Goal: Transaction & Acquisition: Purchase product/service

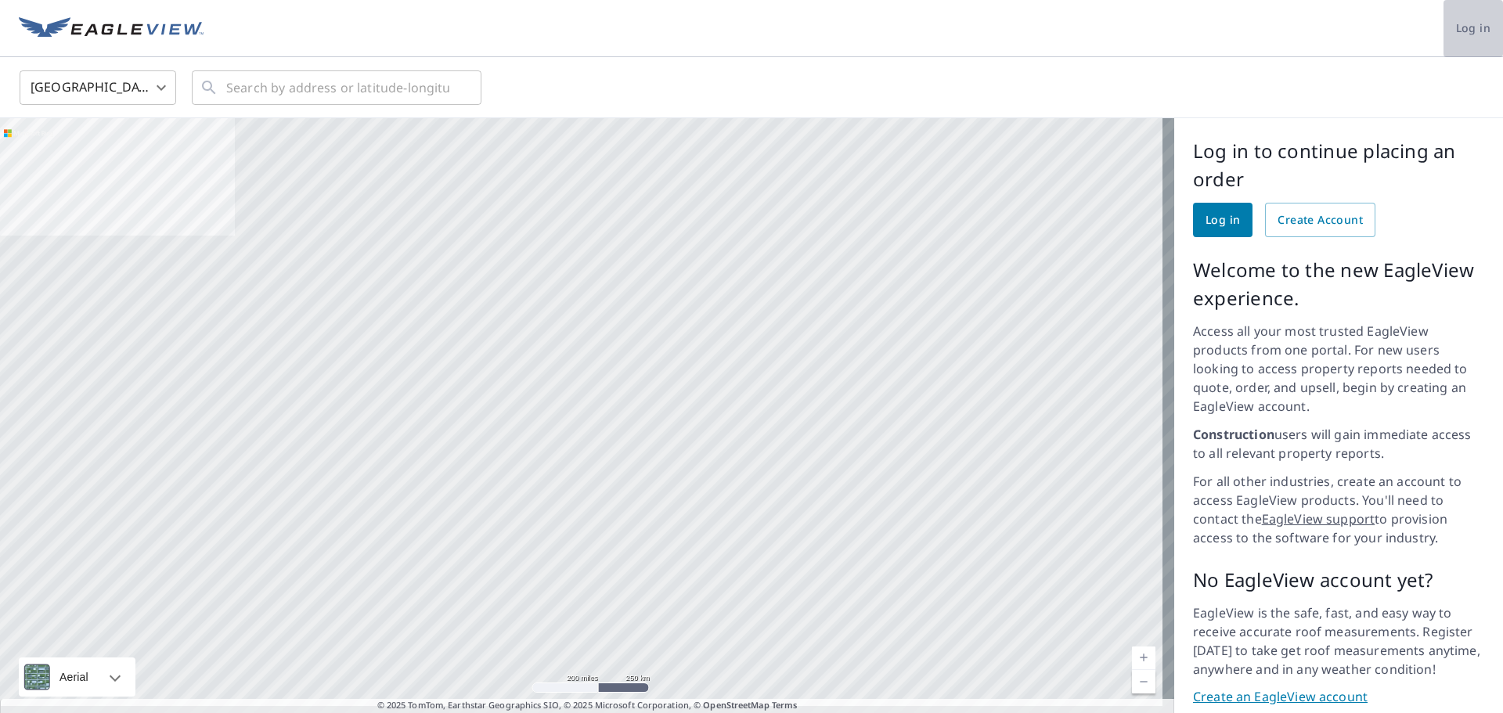
click at [1456, 27] on span "Log in" at bounding box center [1473, 29] width 34 height 20
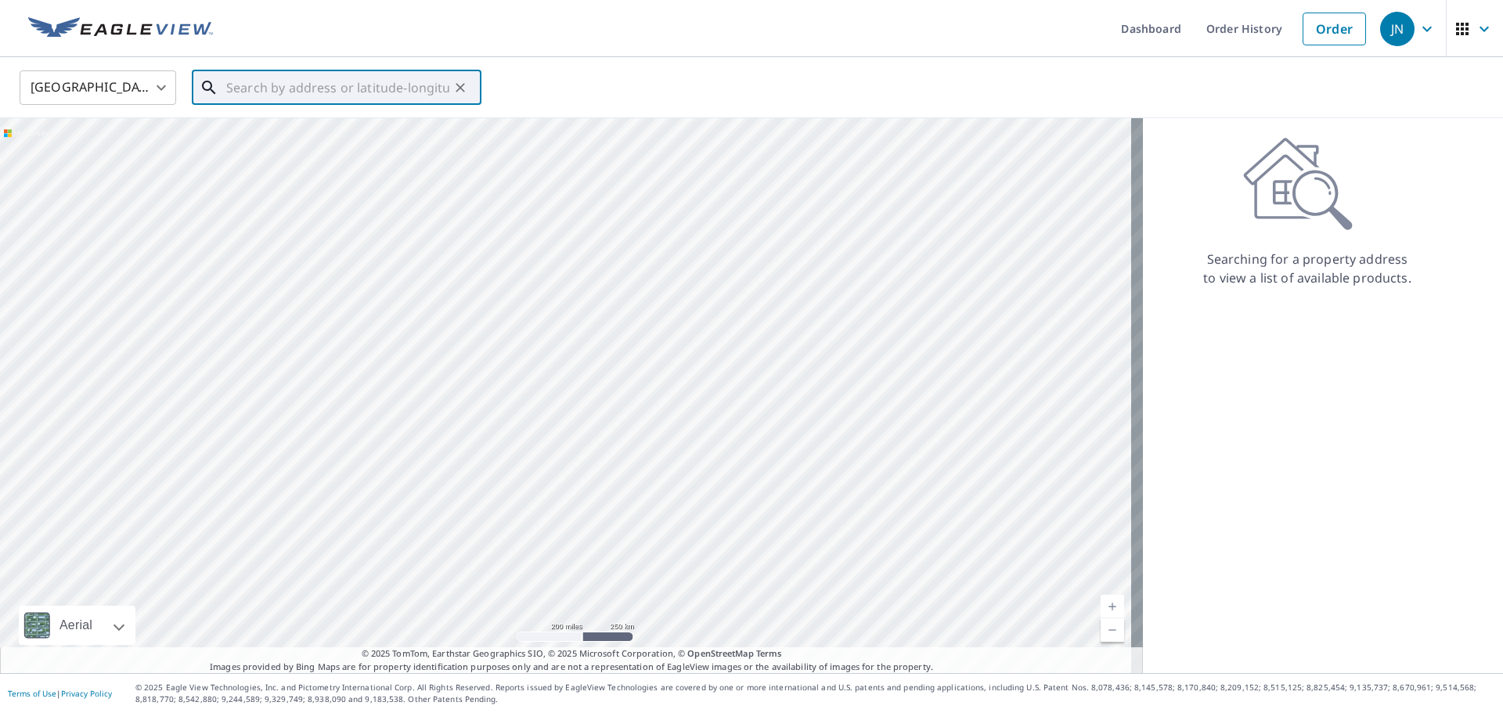
click at [236, 92] on input "text" at bounding box center [337, 88] width 223 height 44
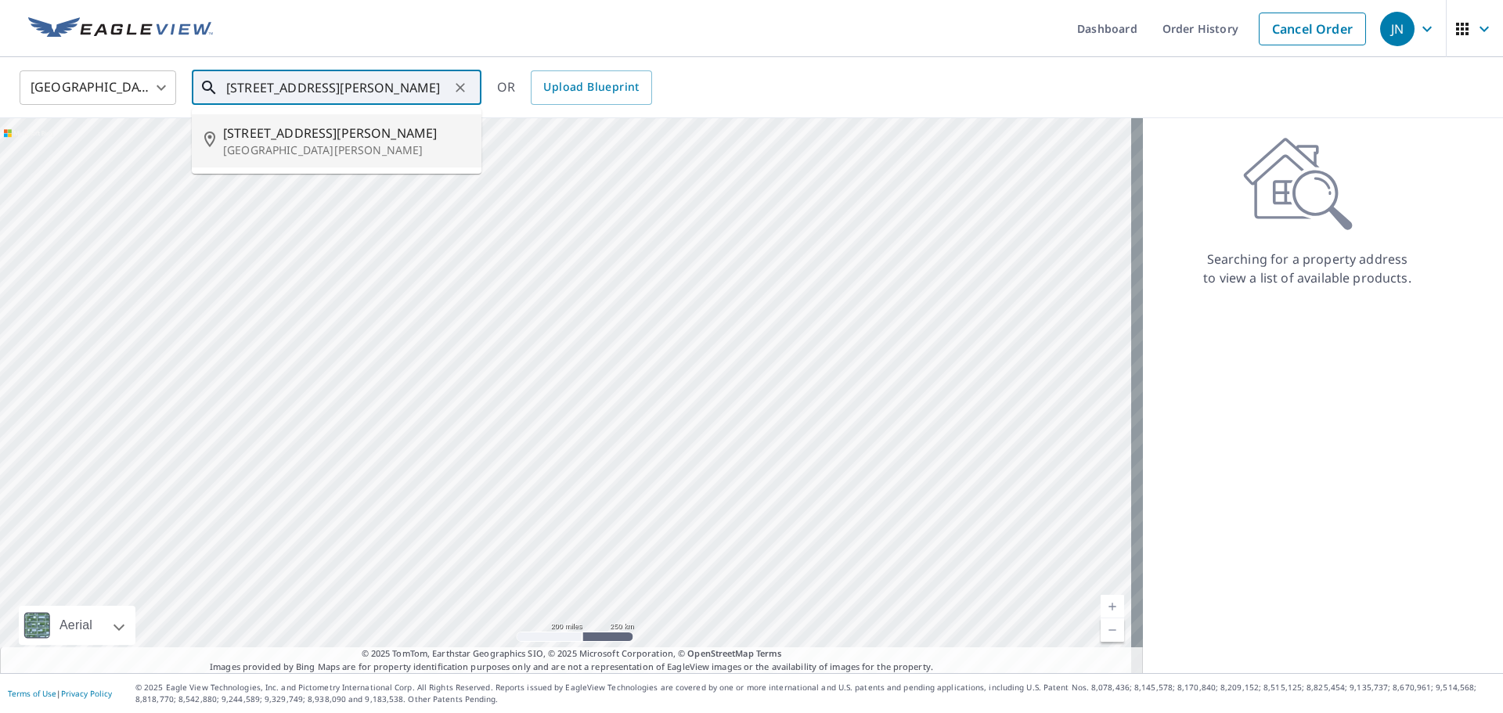
click at [232, 130] on span "[STREET_ADDRESS][PERSON_NAME]" at bounding box center [346, 133] width 246 height 19
type input "[STREET_ADDRESS][PERSON_NAME][PERSON_NAME]"
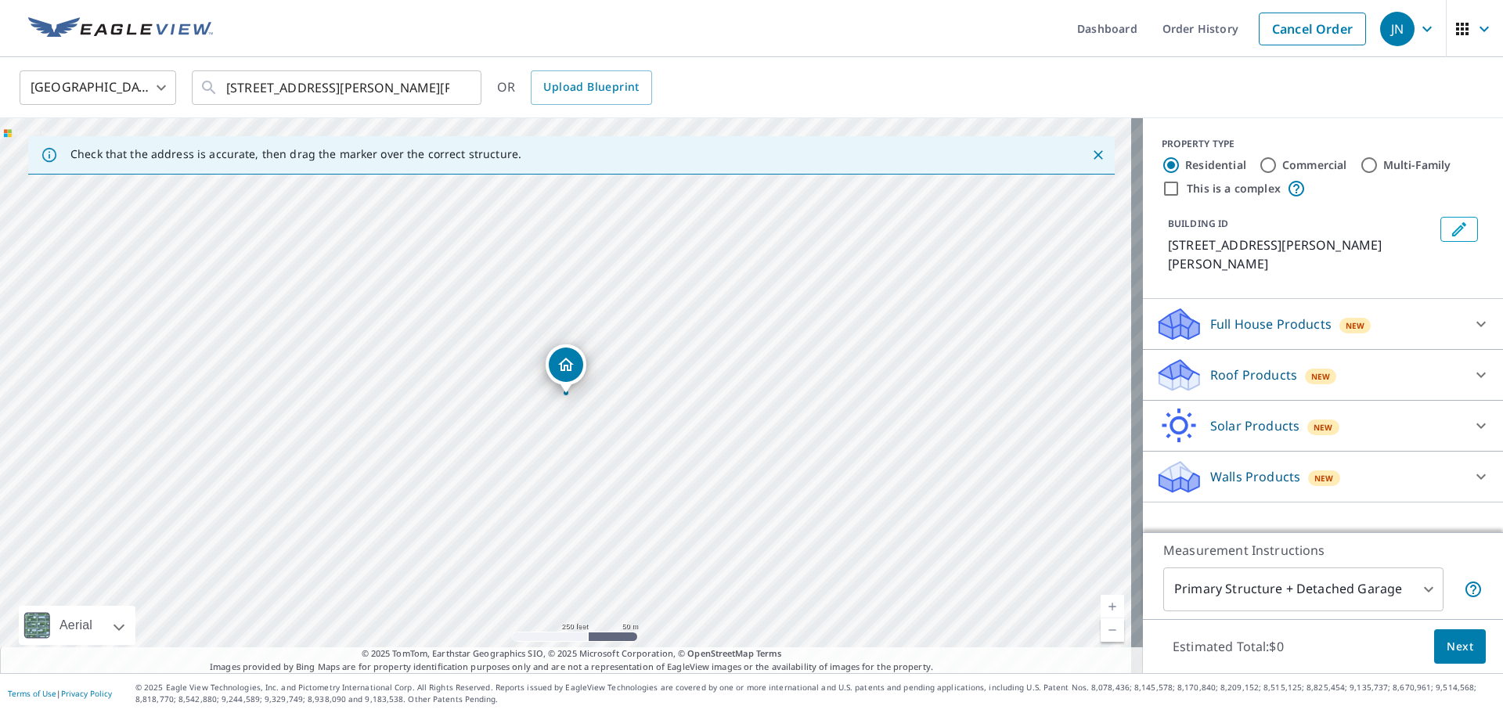
click at [1251, 365] on p "Roof Products" at bounding box center [1253, 374] width 87 height 19
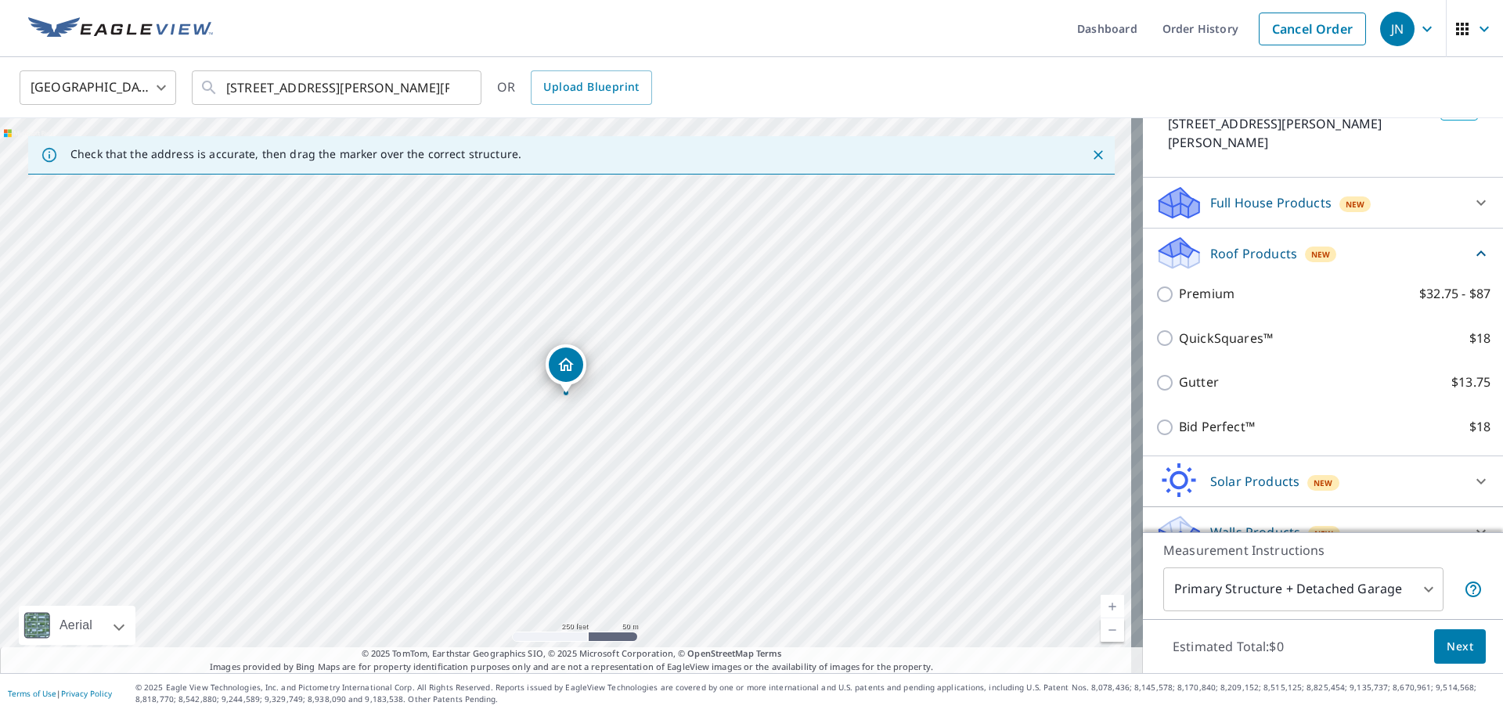
scroll to position [147, 0]
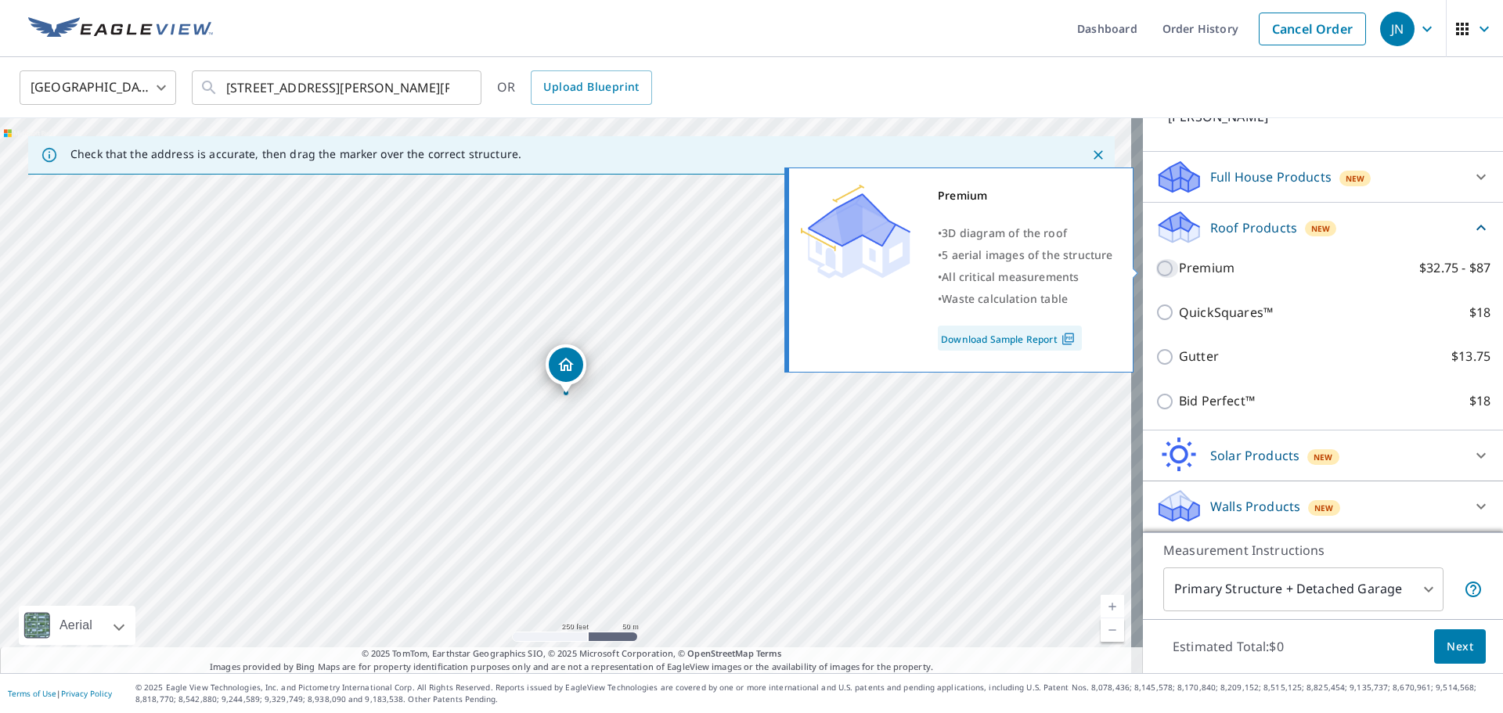
click at [1157, 265] on input "Premium $32.75 - $87" at bounding box center [1166, 268] width 23 height 19
checkbox input "true"
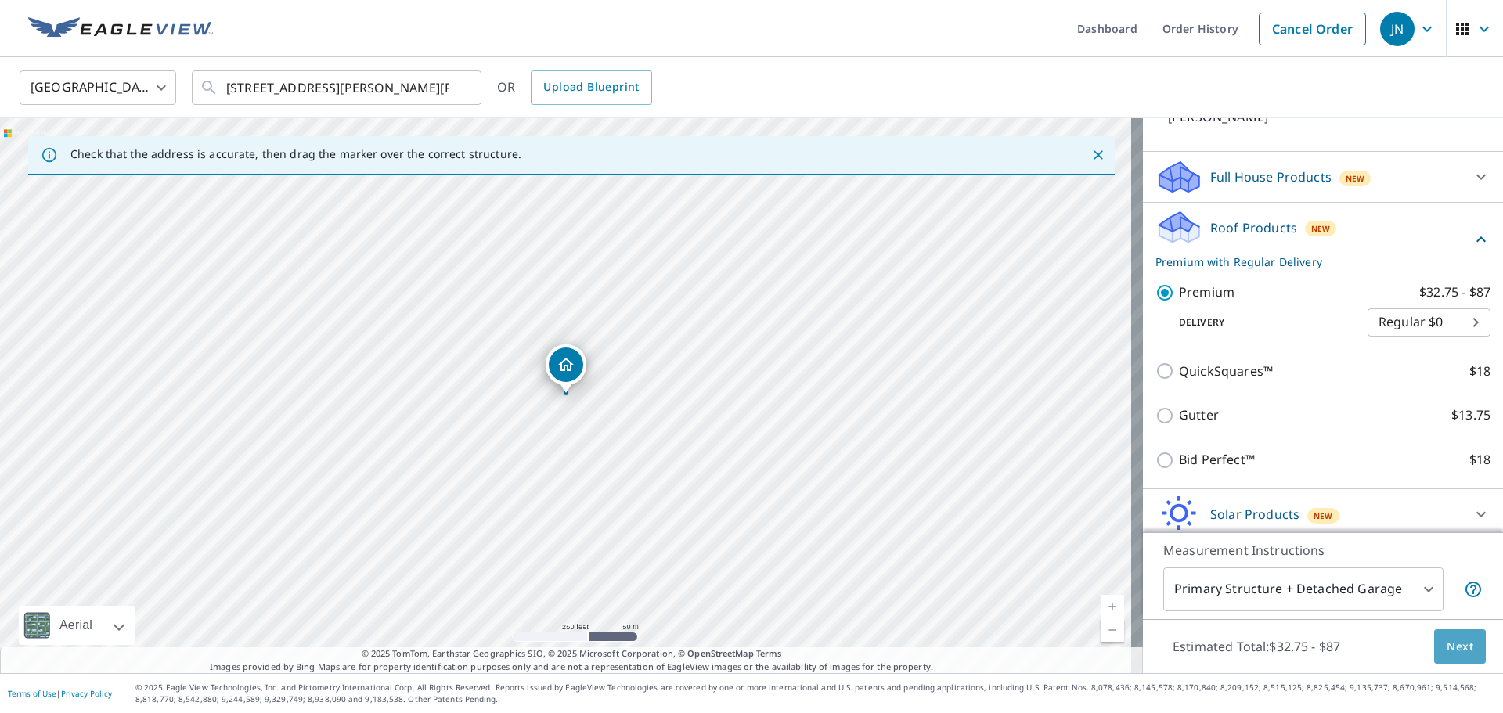
click at [1451, 635] on button "Next" at bounding box center [1460, 646] width 52 height 35
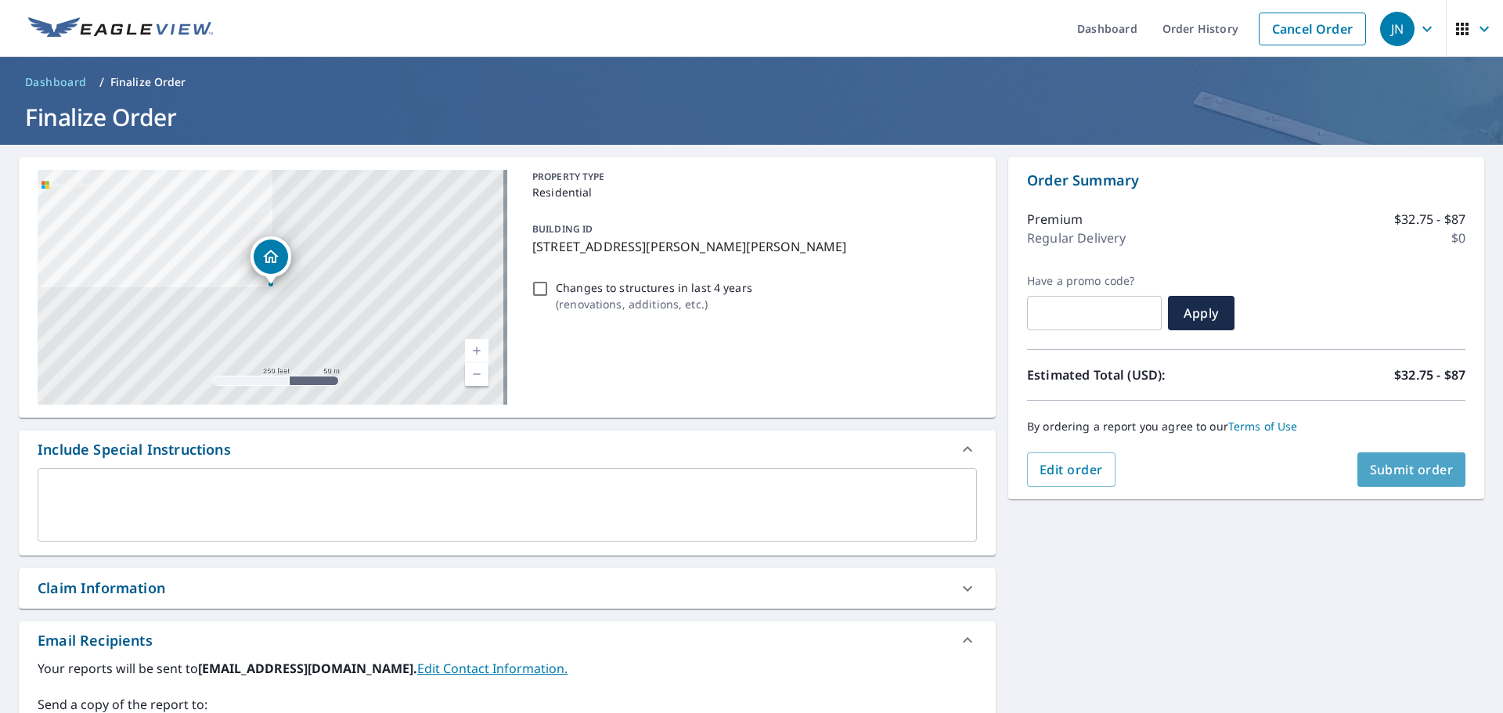
click at [1376, 479] on button "Submit order" at bounding box center [1411, 469] width 109 height 34
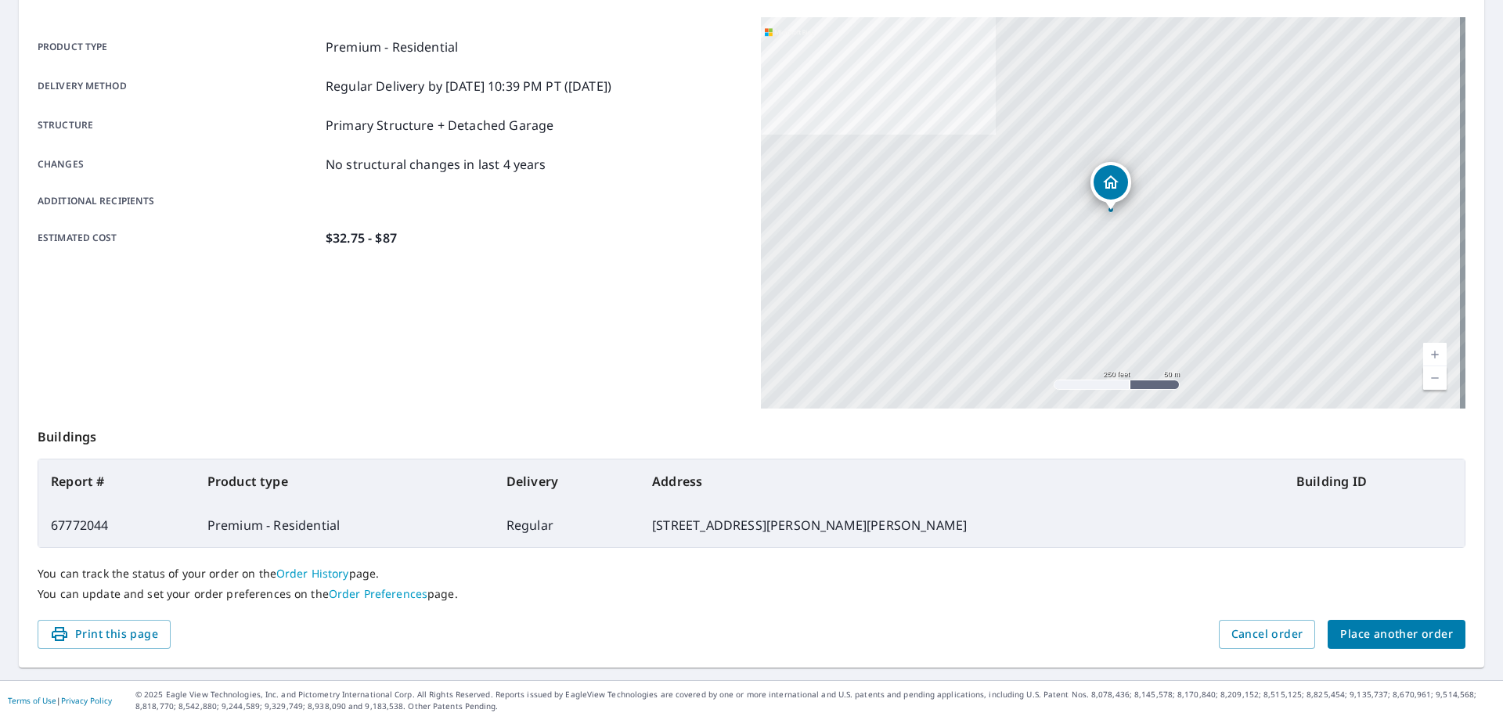
scroll to position [208, 0]
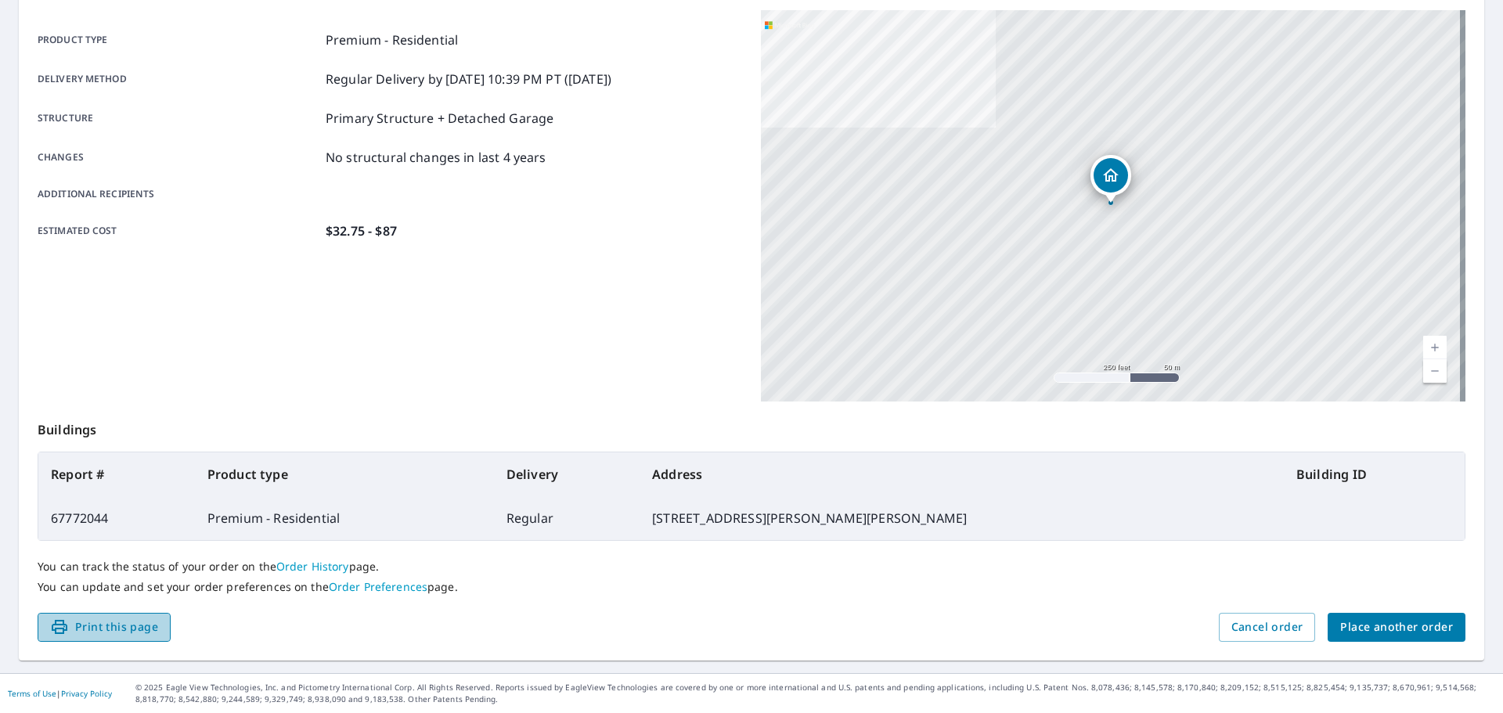
click at [153, 629] on span "Print this page" at bounding box center [104, 627] width 108 height 20
click at [132, 616] on button "Print this page" at bounding box center [104, 627] width 133 height 29
click at [791, 513] on td "[STREET_ADDRESS][PERSON_NAME][PERSON_NAME]" at bounding box center [961, 518] width 644 height 44
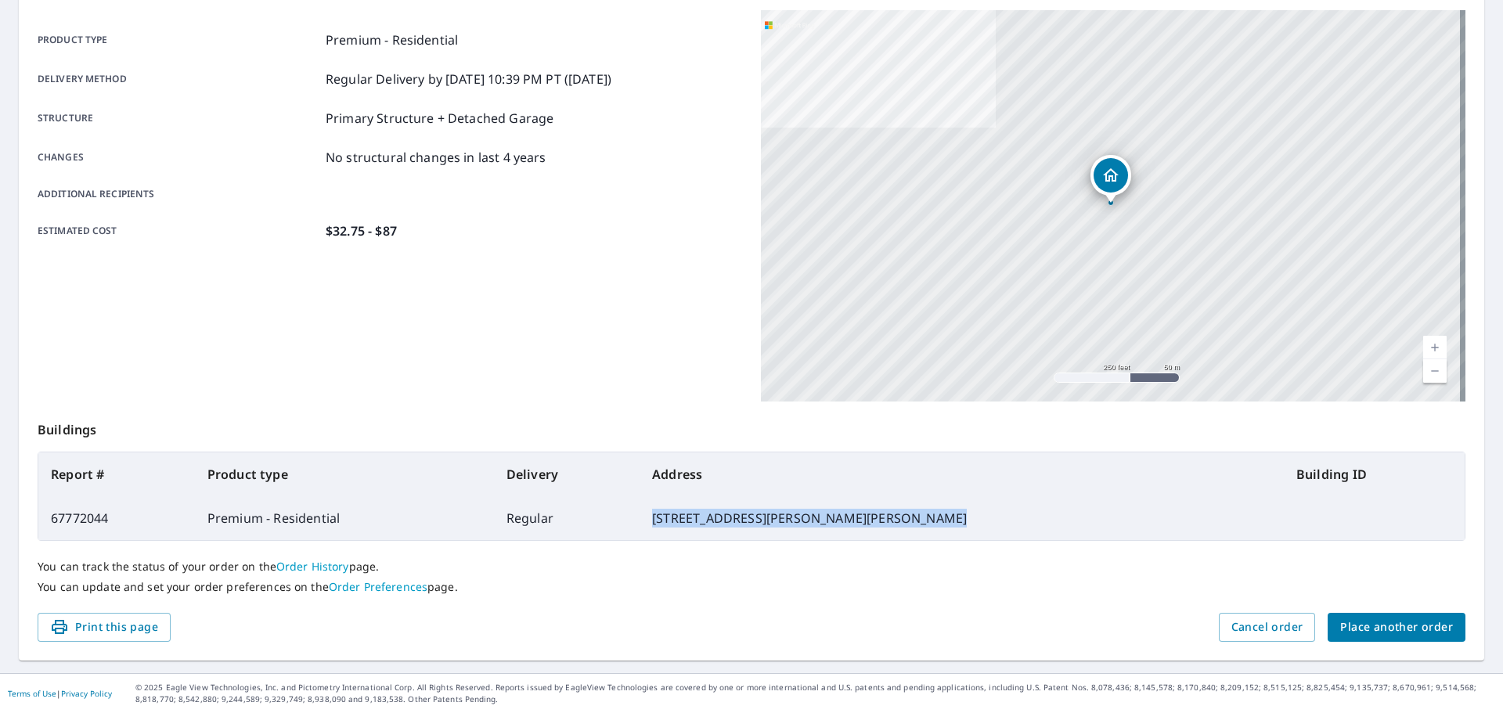
click at [791, 513] on td "[STREET_ADDRESS][PERSON_NAME][PERSON_NAME]" at bounding box center [961, 518] width 644 height 44
